Goal: Navigation & Orientation: Understand site structure

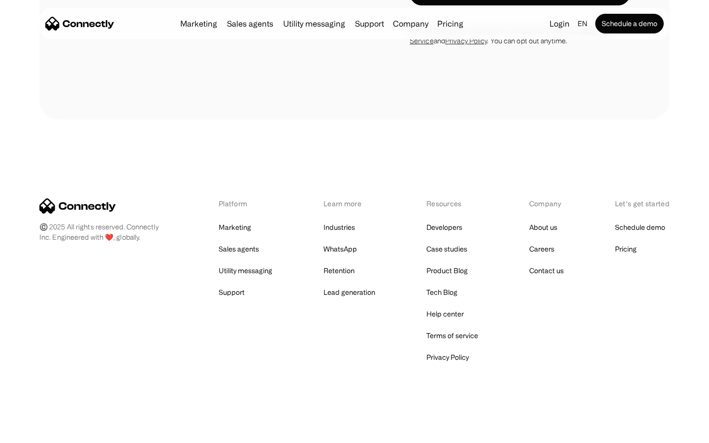
scroll to position [3501, 0]
